Goal: Find specific page/section: Find specific page/section

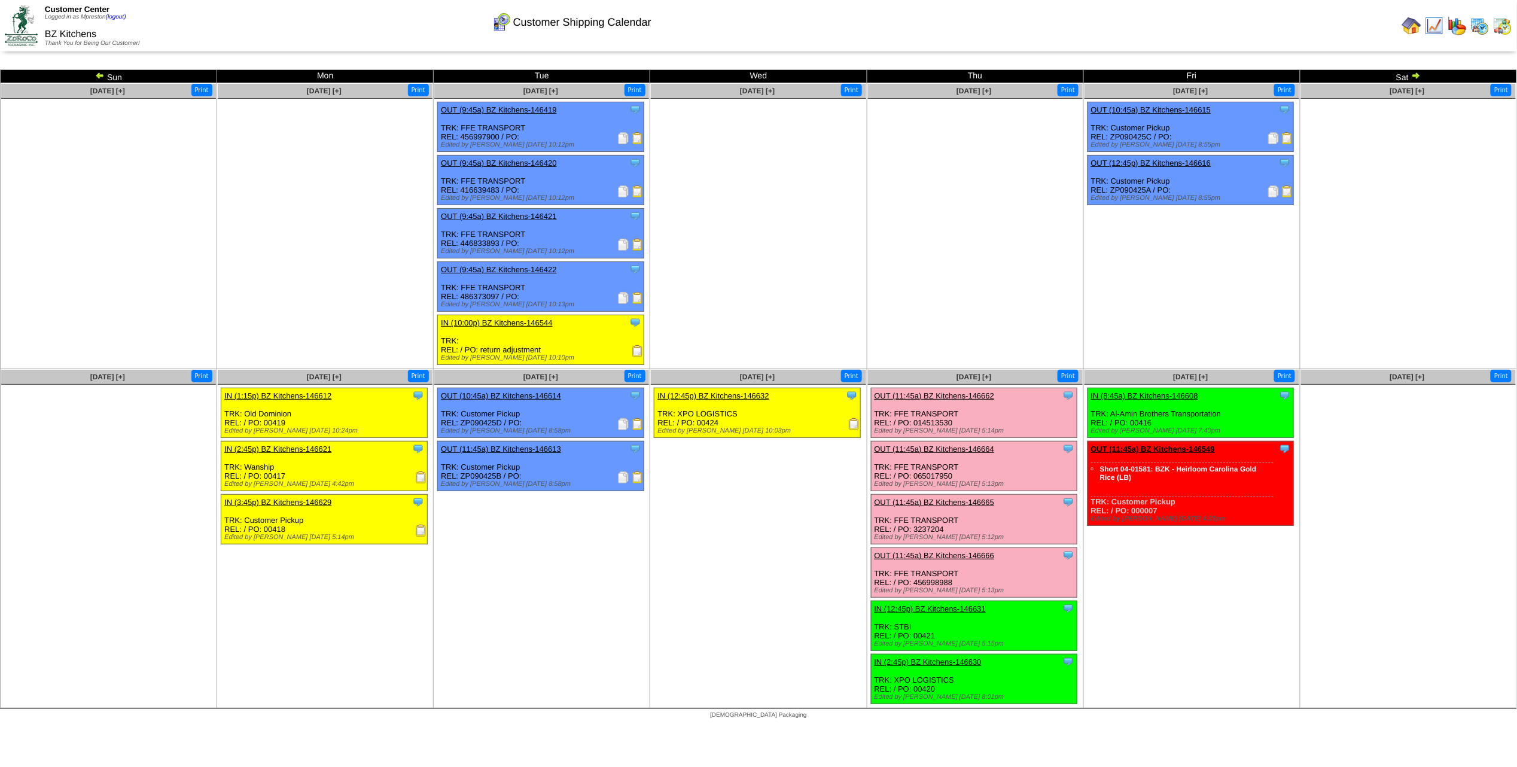
click at [1485, 33] on img at bounding box center [1479, 25] width 19 height 19
click at [1480, 26] on img at bounding box center [1479, 25] width 19 height 19
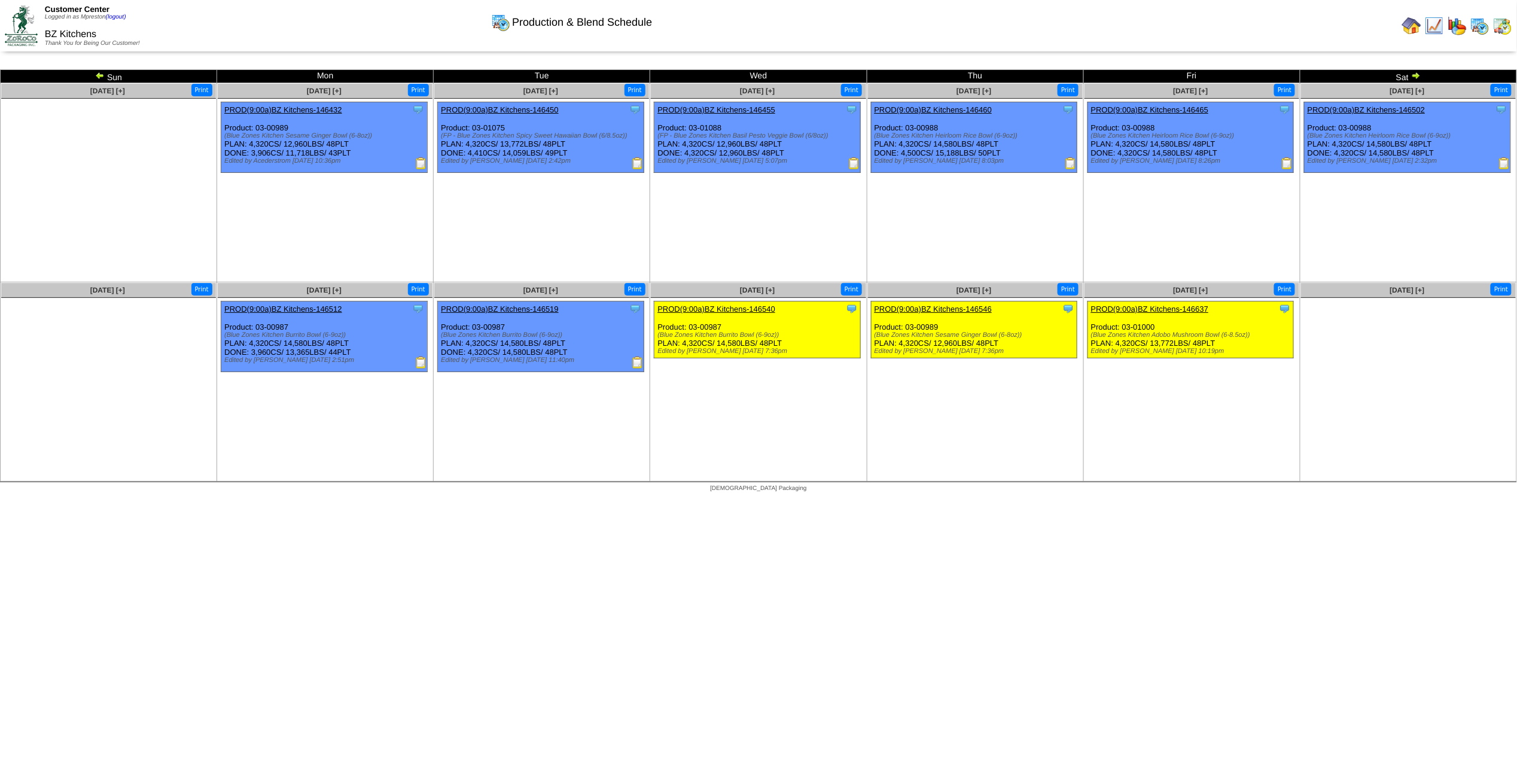
click at [1507, 21] on img at bounding box center [1502, 25] width 19 height 19
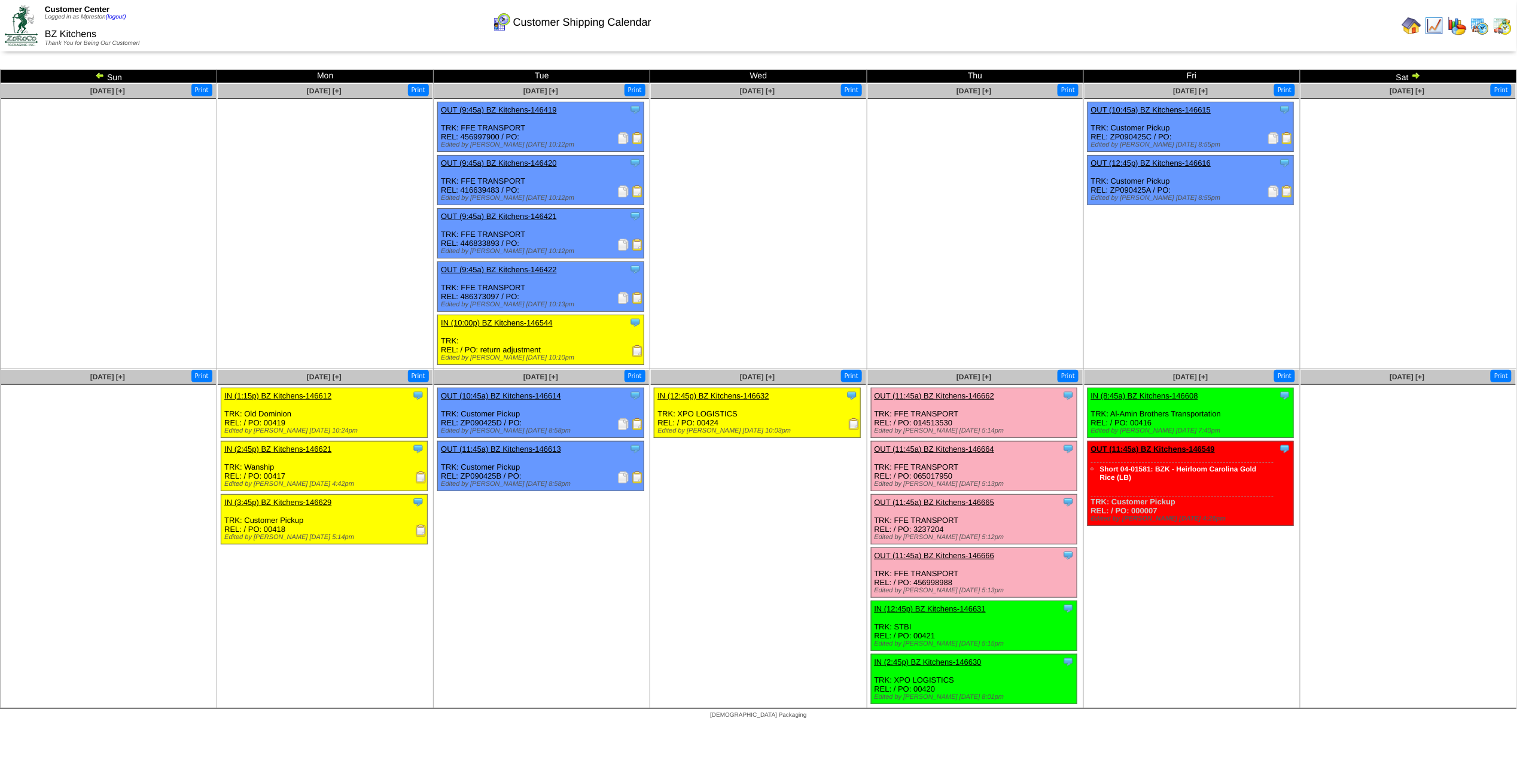
click at [1416, 77] on img at bounding box center [1416, 76] width 10 height 10
